Goal: Task Accomplishment & Management: Manage account settings

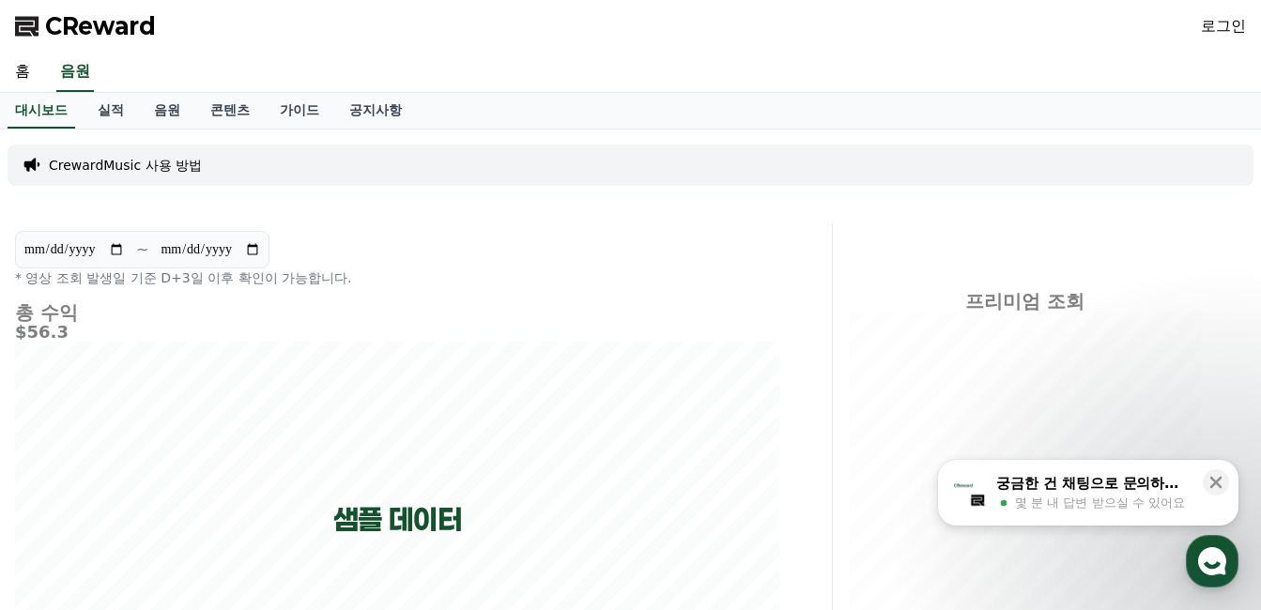
click at [1215, 27] on link "로그인" at bounding box center [1223, 26] width 45 height 23
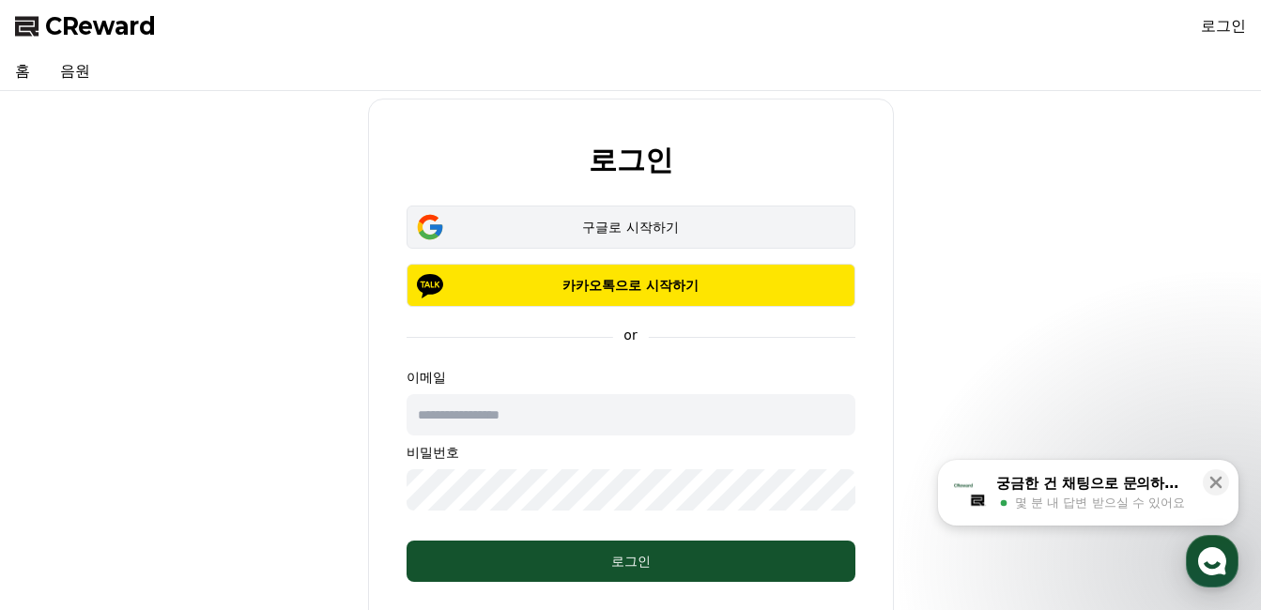
click at [575, 234] on div "구글로 시작하기" at bounding box center [631, 227] width 394 height 19
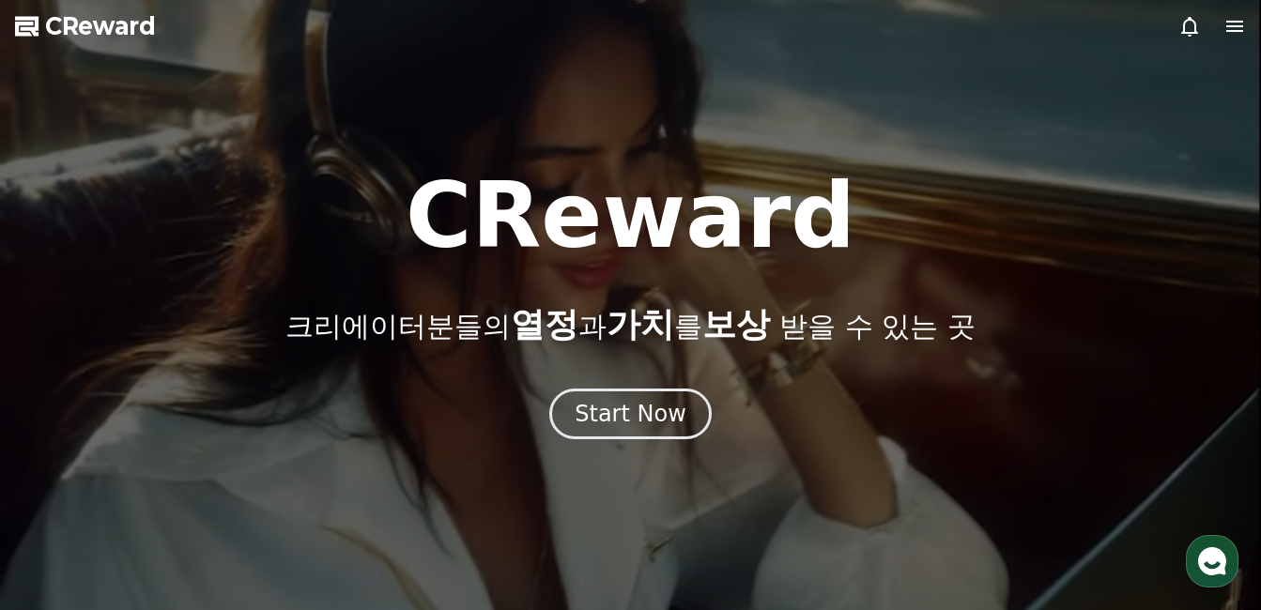
click at [1241, 27] on icon at bounding box center [1234, 26] width 17 height 11
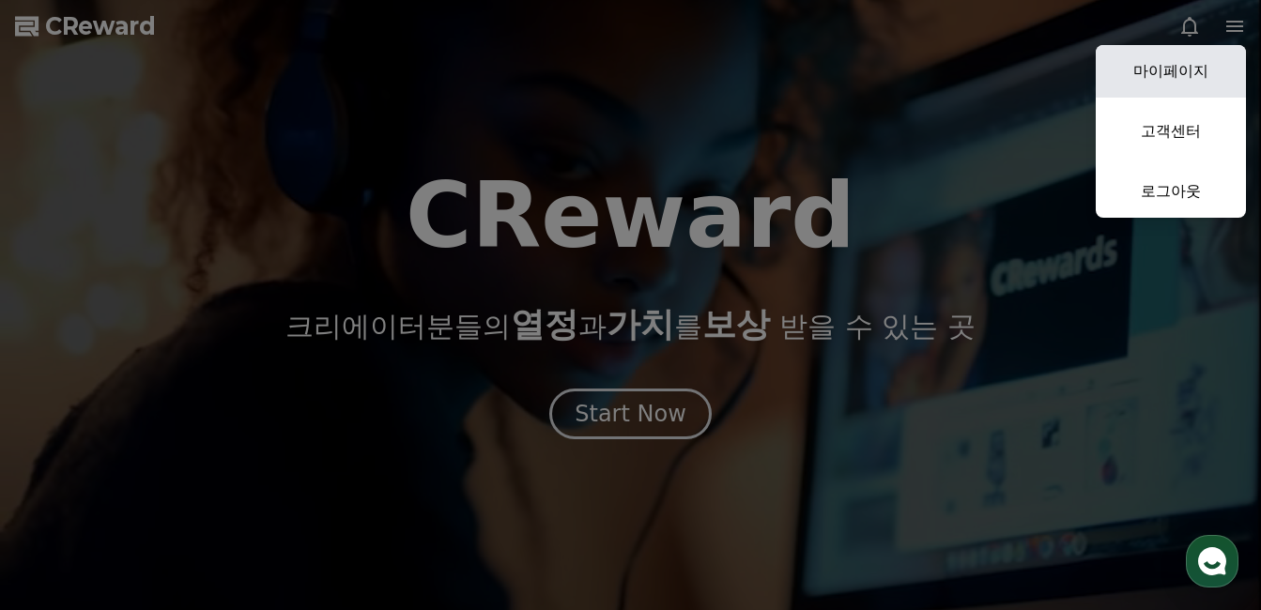
click at [1181, 64] on link "마이페이지" at bounding box center [1171, 71] width 150 height 53
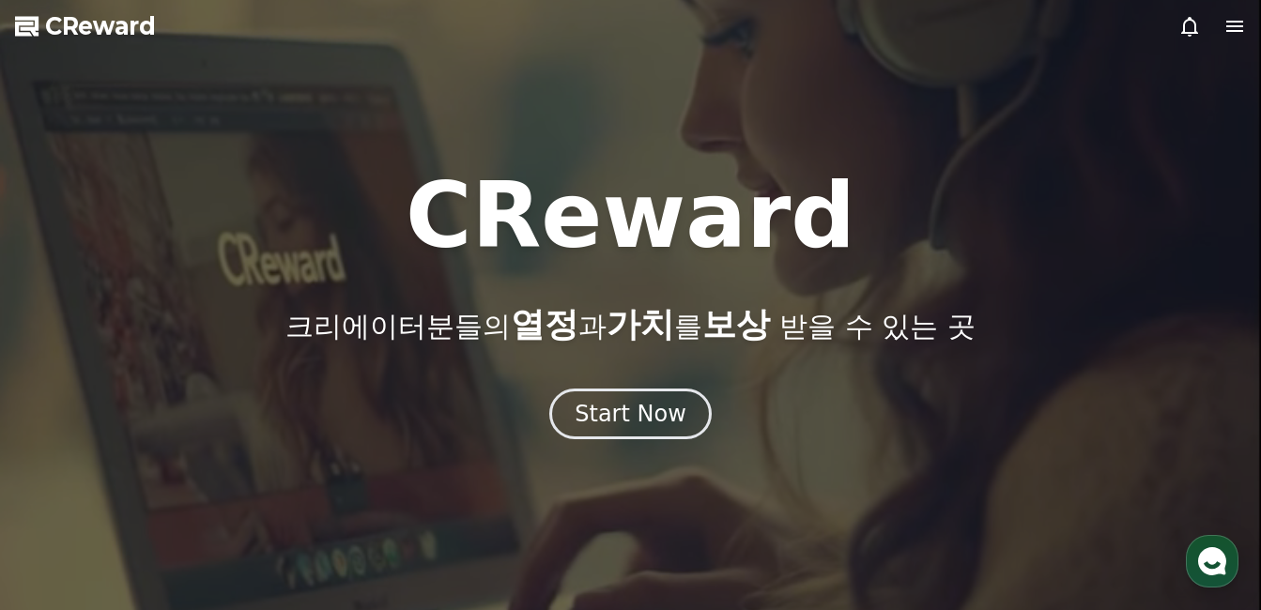
select select "**********"
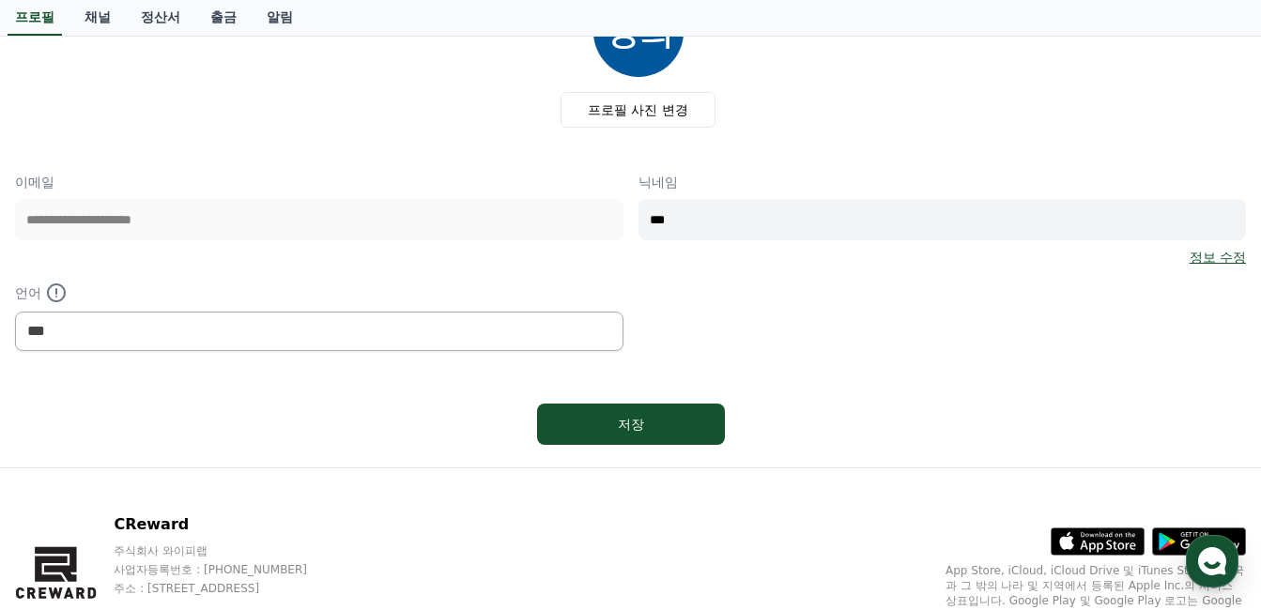
scroll to position [188, 0]
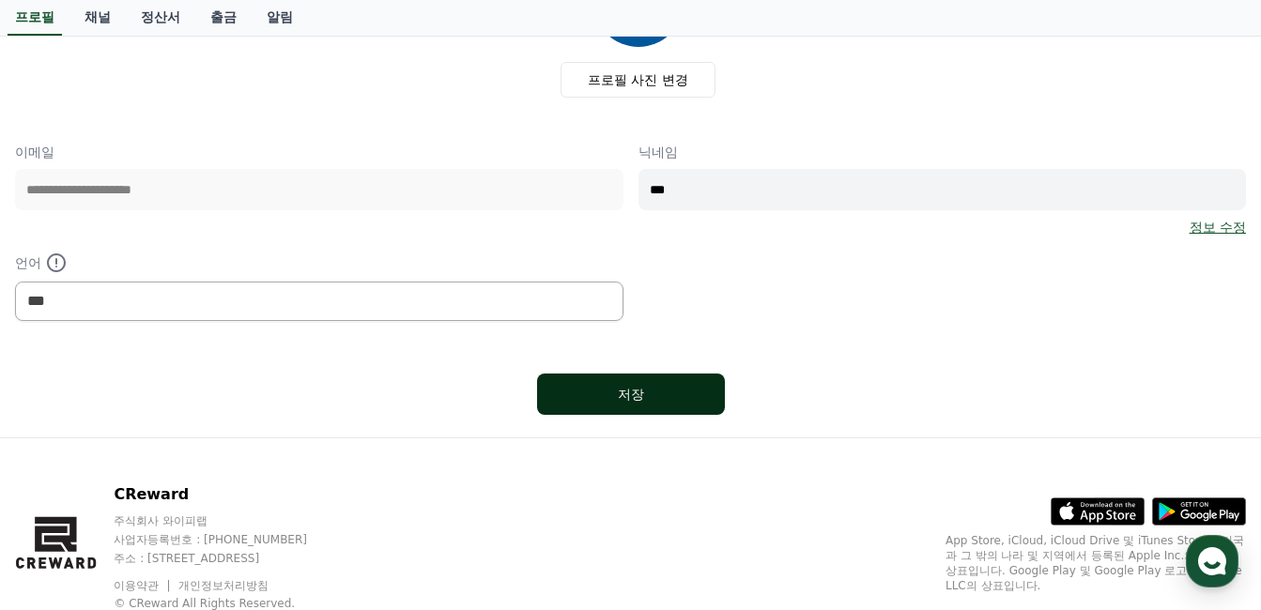
click at [588, 407] on button "저장" at bounding box center [631, 394] width 188 height 41
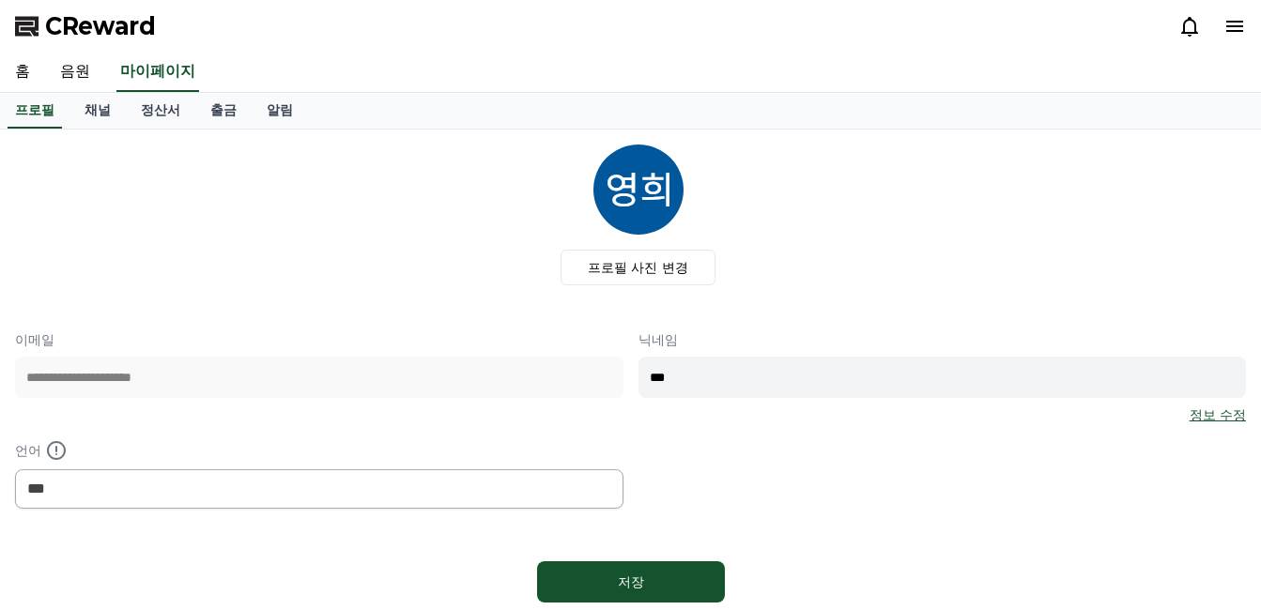
select select "**********"
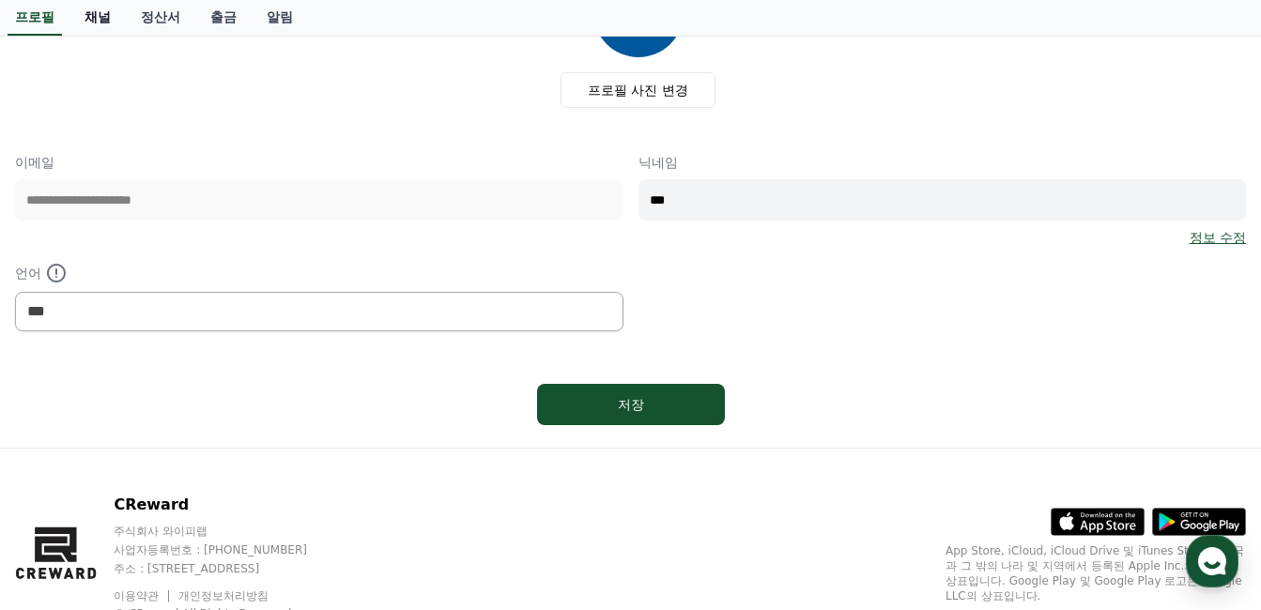
click at [100, 15] on link "채널" at bounding box center [97, 18] width 56 height 36
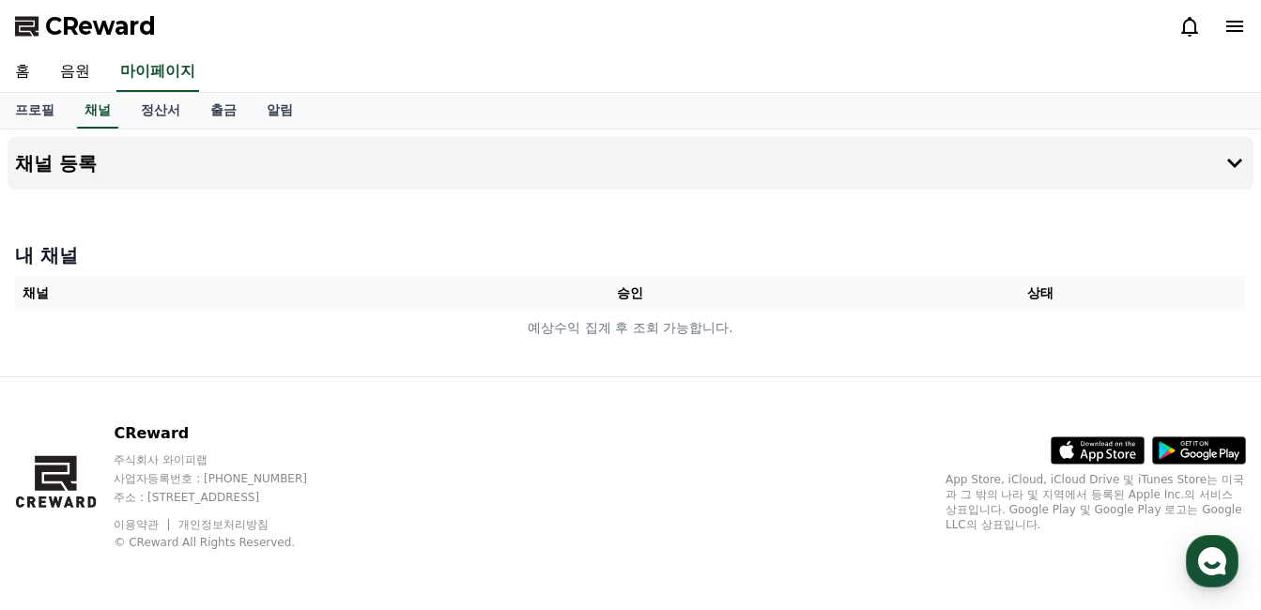
click at [924, 191] on div "채널 등록" at bounding box center [631, 171] width 1246 height 68
click at [915, 177] on button "채널 등록" at bounding box center [631, 163] width 1246 height 53
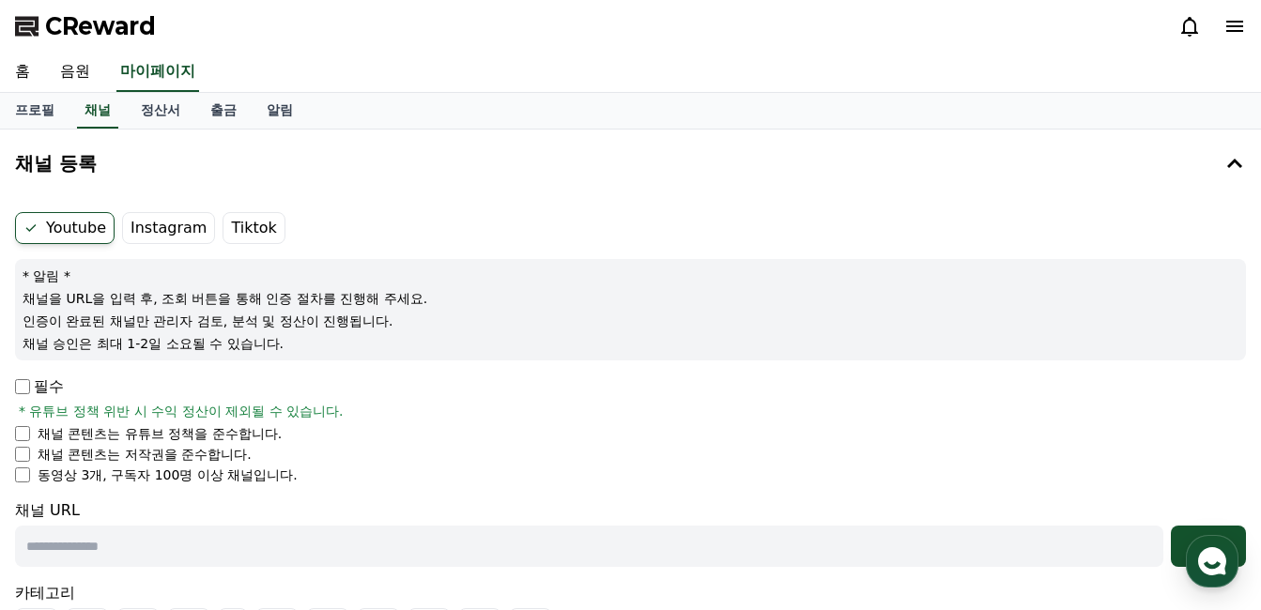
click at [56, 233] on label "Youtube" at bounding box center [65, 228] width 100 height 32
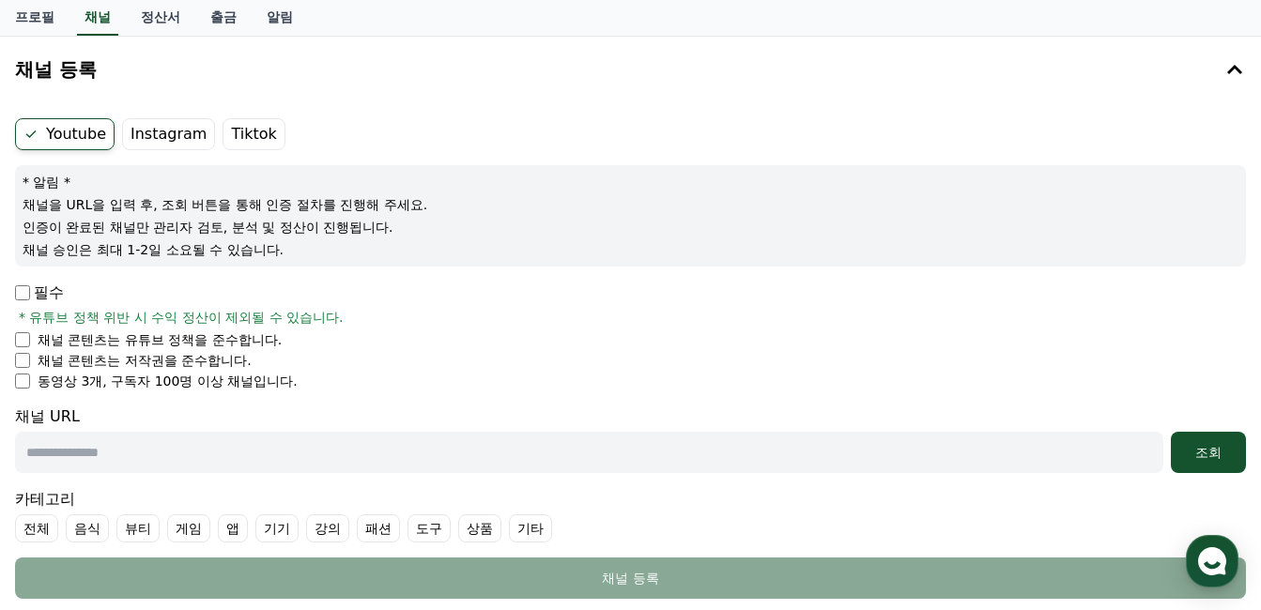
scroll to position [188, 0]
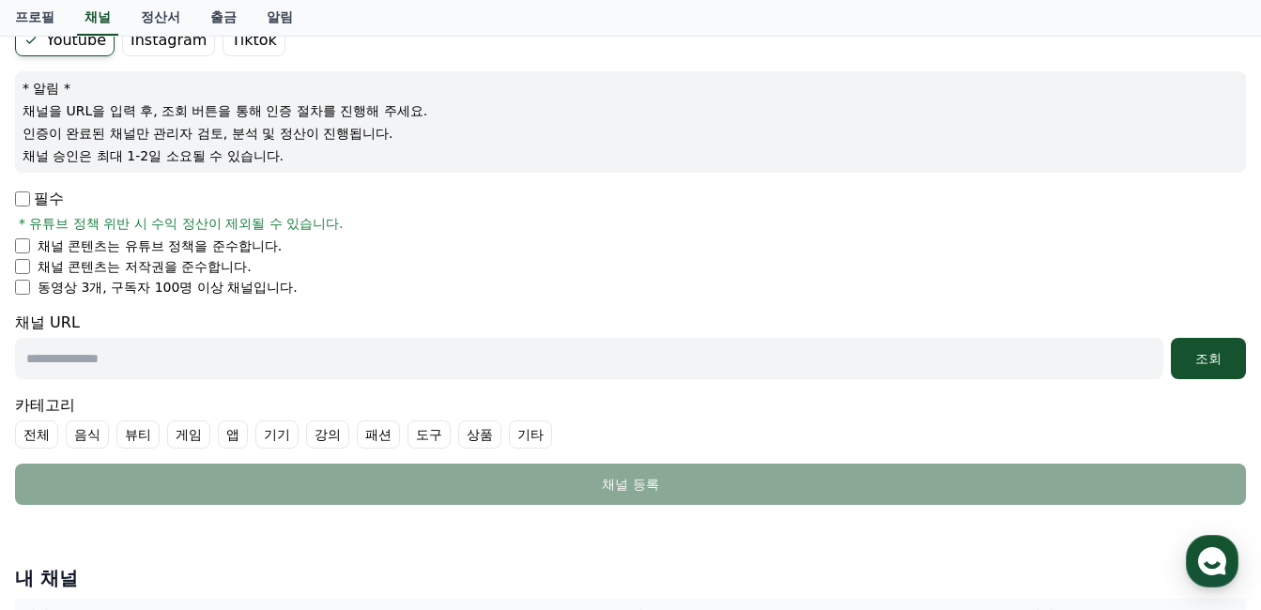
click at [32, 243] on li "채널 콘텐츠는 유튜브 정책을 준수합니다." at bounding box center [630, 246] width 1231 height 19
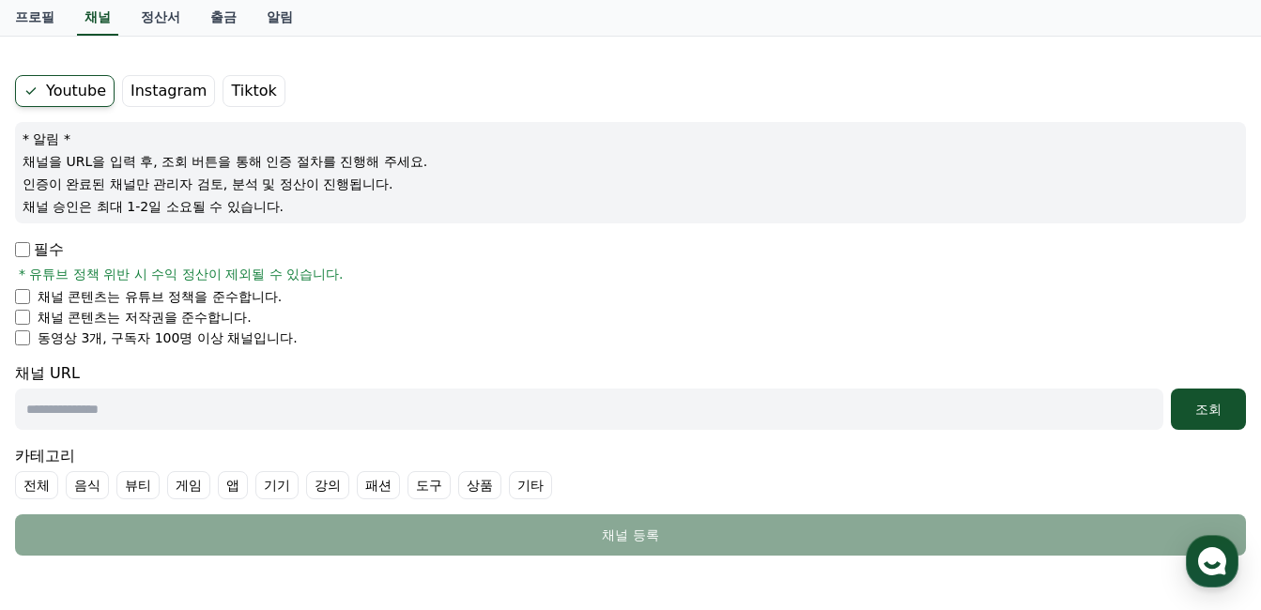
scroll to position [0, 0]
